Goal: Navigation & Orientation: Find specific page/section

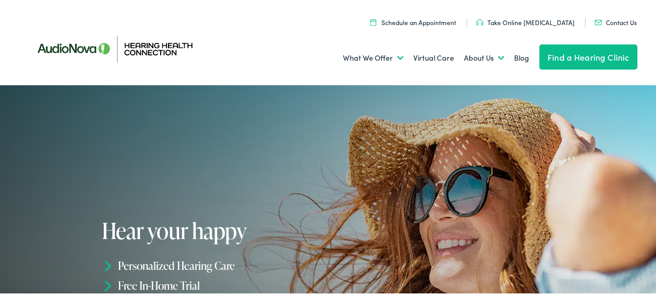
click at [565, 54] on link "Find a Hearing Clinic" at bounding box center [588, 55] width 98 height 25
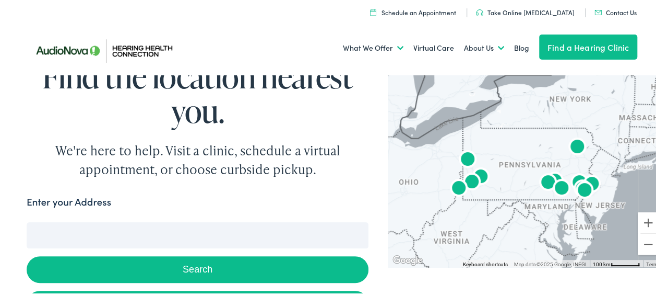
click at [142, 231] on input "Enter your Address" at bounding box center [198, 233] width 342 height 26
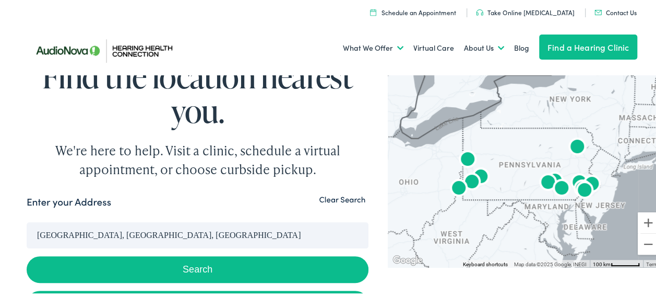
click at [135, 255] on button "Search" at bounding box center [198, 267] width 342 height 27
click at [139, 261] on button "Search" at bounding box center [198, 267] width 342 height 27
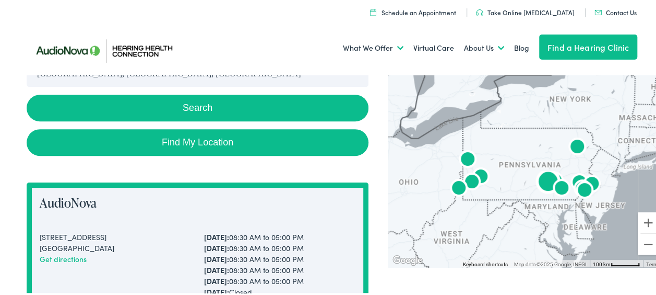
scroll to position [162, 0]
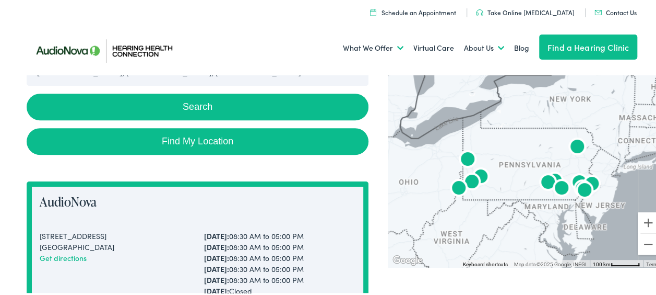
click at [169, 102] on button "Search" at bounding box center [198, 105] width 342 height 27
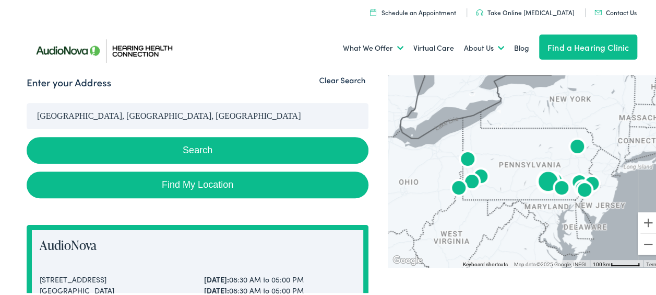
scroll to position [119, 0]
click at [145, 117] on input "[GEOGRAPHIC_DATA], [GEOGRAPHIC_DATA], [GEOGRAPHIC_DATA]" at bounding box center [198, 114] width 342 height 26
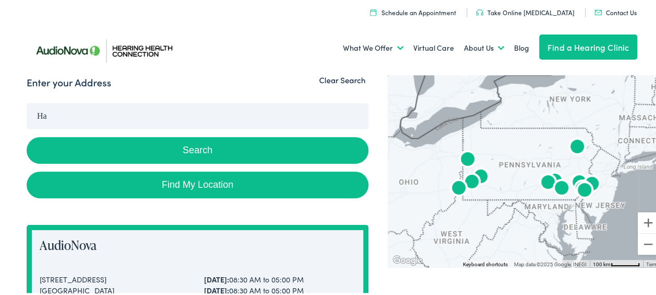
type input "H"
click at [145, 140] on button "Search" at bounding box center [198, 148] width 342 height 27
click at [191, 147] on button "Search" at bounding box center [198, 148] width 342 height 27
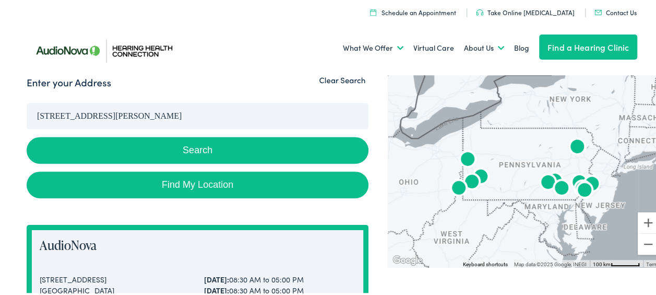
click at [195, 177] on link "Find My Location" at bounding box center [198, 183] width 342 height 27
type input "[GEOGRAPHIC_DATA], [US_STATE]"
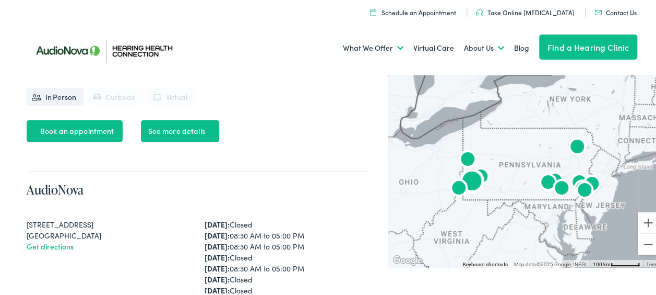
scroll to position [1242, 0]
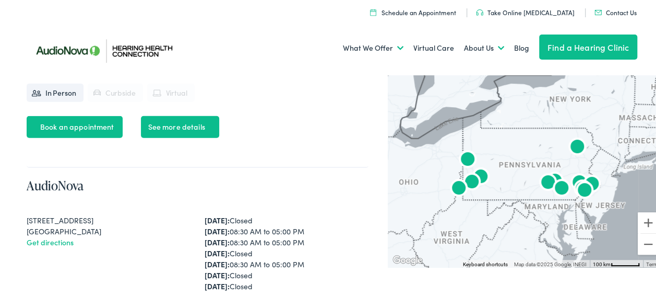
click at [555, 43] on link "Find a Hearing Clinic" at bounding box center [588, 45] width 98 height 25
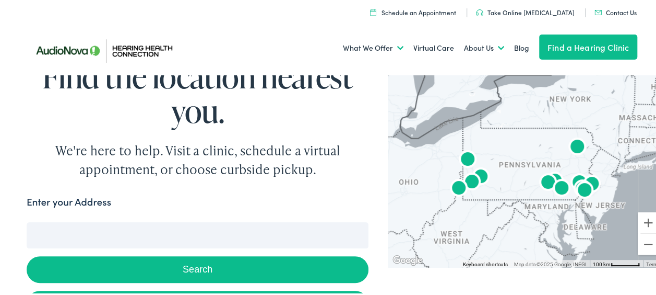
click at [319, 236] on input "Enter your Address" at bounding box center [198, 233] width 342 height 26
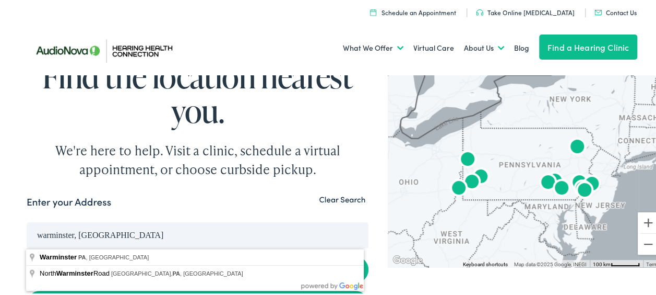
type input "warminster, pa"
click at [27, 254] on button "Search" at bounding box center [198, 267] width 342 height 27
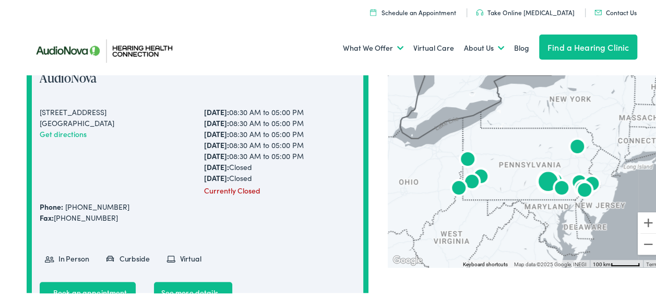
scroll to position [294, 0]
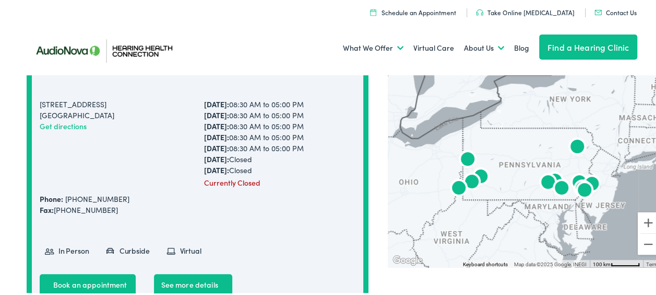
click at [571, 170] on img "AudioNova" at bounding box center [579, 181] width 25 height 25
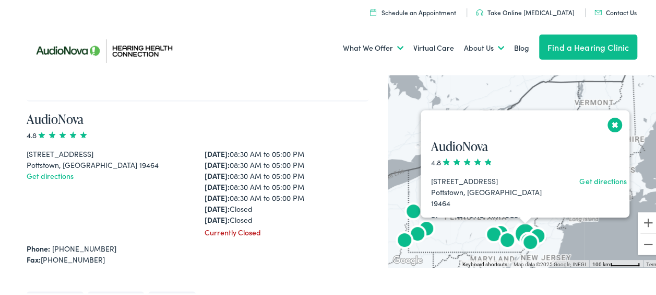
scroll to position [2681, 0]
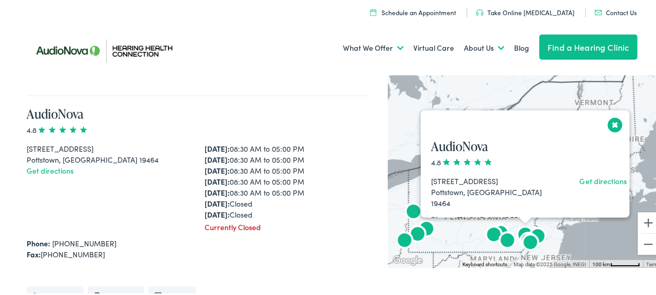
click at [533, 229] on img "AudioNova" at bounding box center [530, 241] width 25 height 25
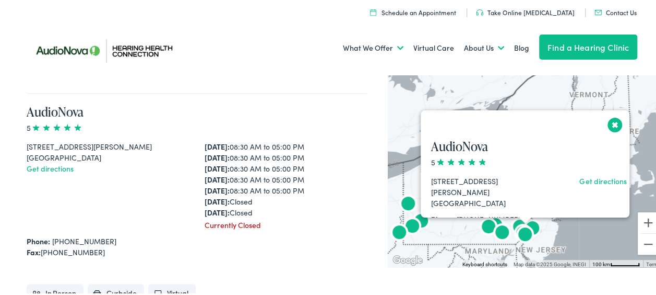
scroll to position [2134, 0]
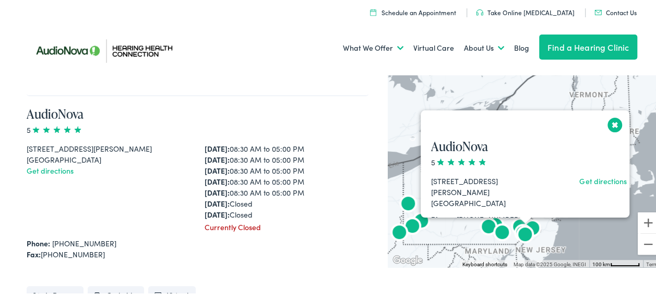
click at [520, 228] on img "AudioNova" at bounding box center [525, 233] width 25 height 25
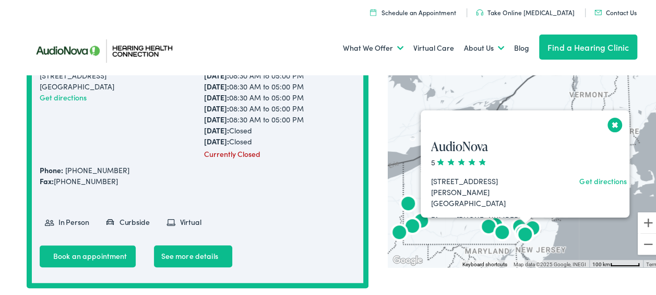
scroll to position [0, 0]
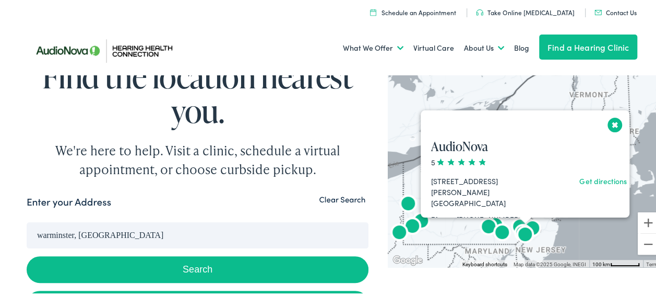
click at [519, 221] on div at bounding box center [525, 219] width 13 height 6
click at [513, 221] on img "AudioNova" at bounding box center [525, 233] width 25 height 25
